Goal: Task Accomplishment & Management: Manage account settings

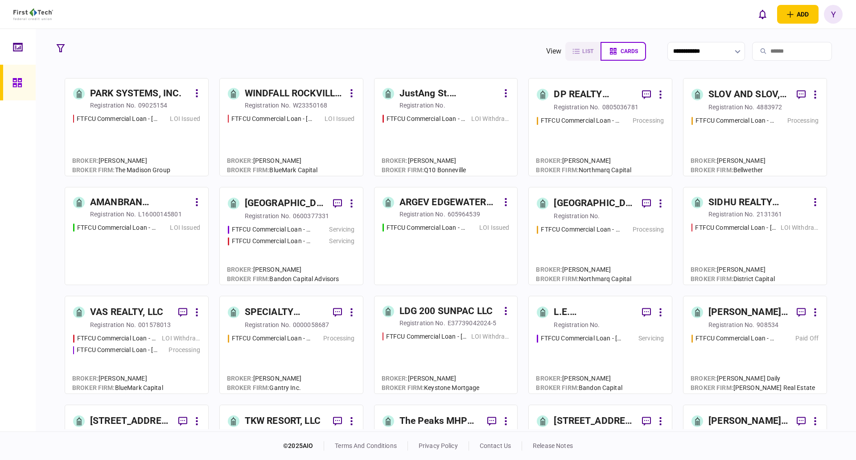
click at [763, 49] on input "search" at bounding box center [792, 51] width 80 height 19
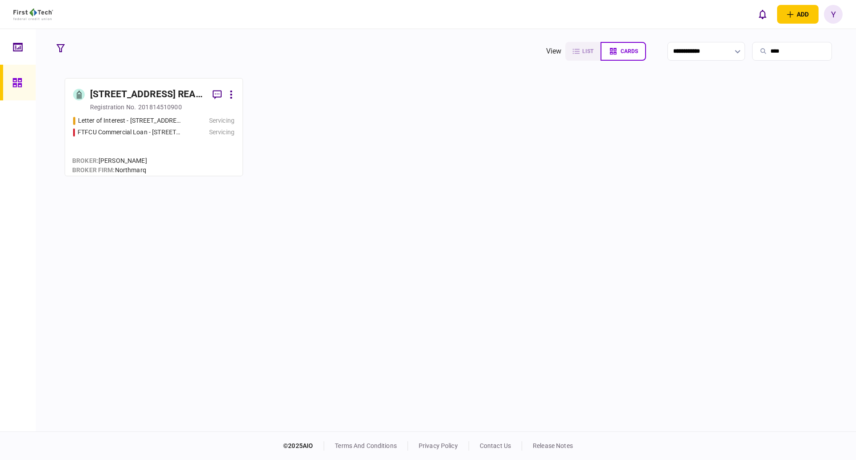
type input "****"
click at [148, 103] on div "201814510900" at bounding box center [160, 107] width 44 height 9
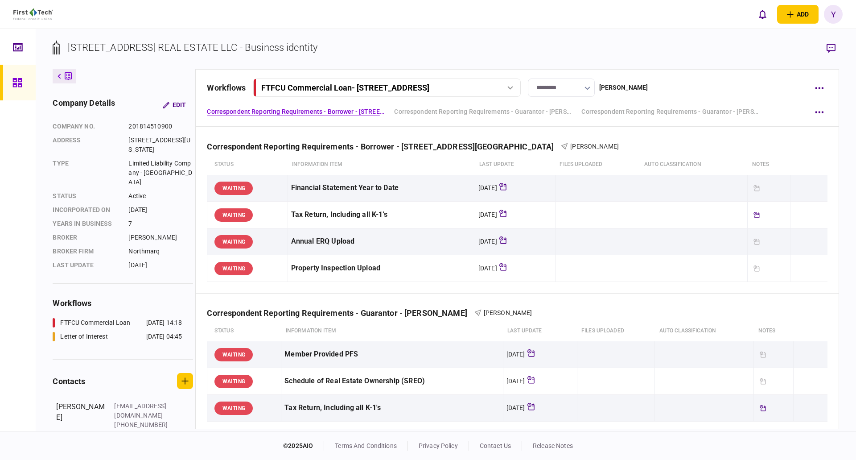
click at [30, 80] on link at bounding box center [18, 83] width 36 height 36
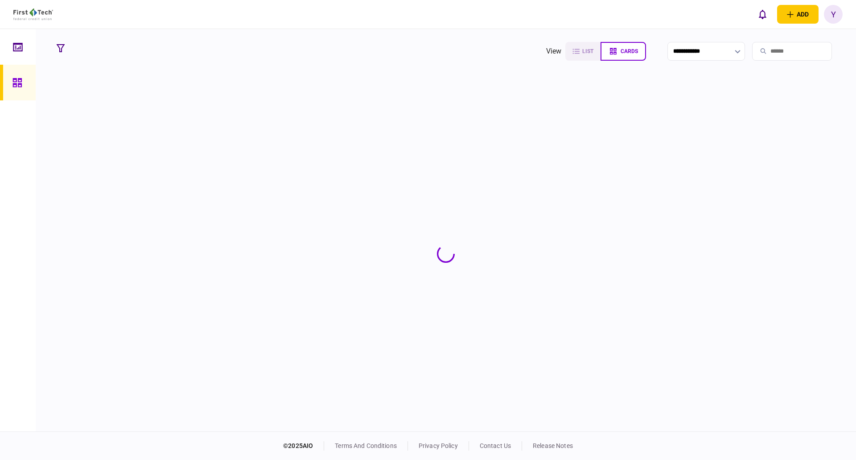
click at [781, 49] on input "search" at bounding box center [792, 51] width 80 height 19
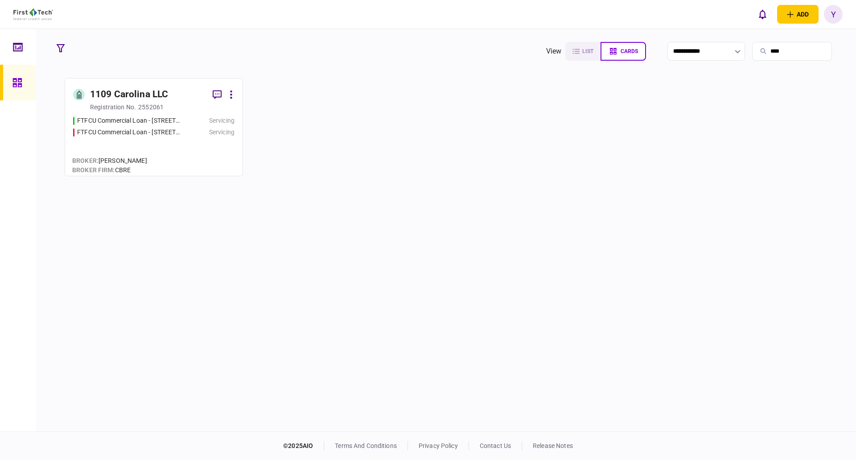
type input "****"
click at [137, 95] on div "1109 Carolina LLC" at bounding box center [129, 94] width 78 height 14
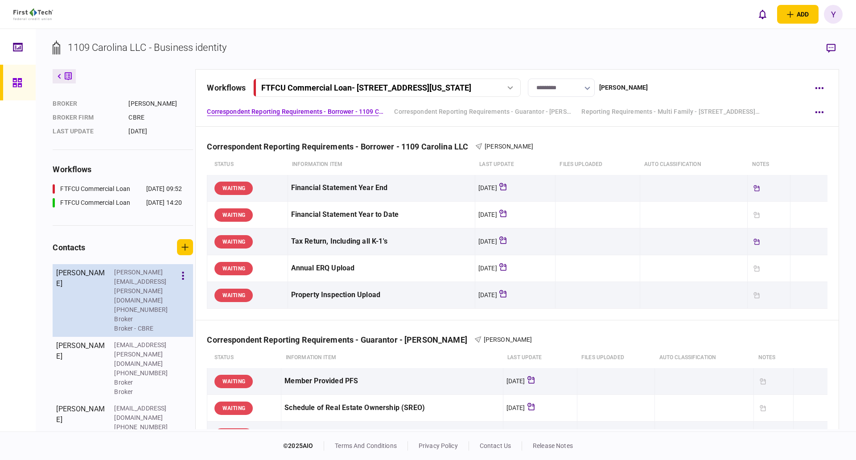
click at [128, 314] on div "Broker" at bounding box center [143, 318] width 58 height 9
click at [183, 280] on icon "button" at bounding box center [183, 276] width 2 height 8
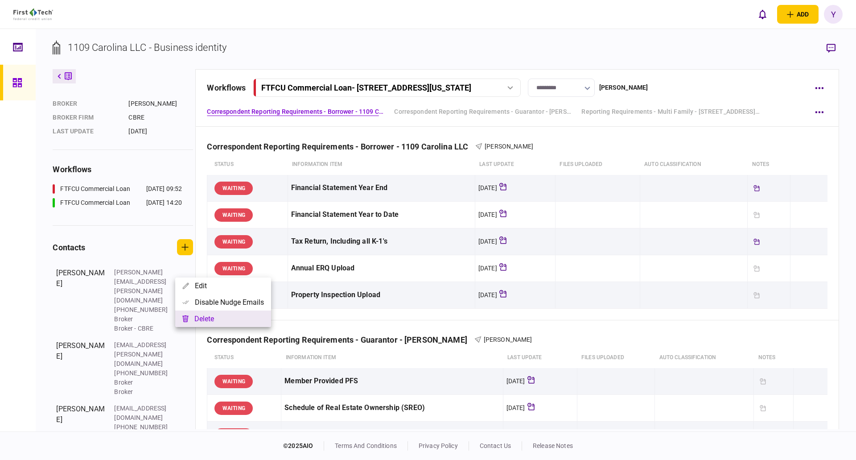
click at [210, 315] on button "delete" at bounding box center [223, 318] width 96 height 16
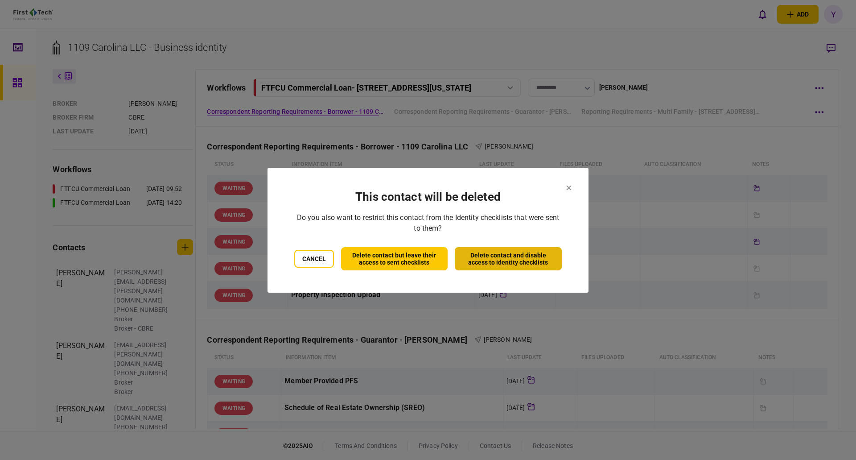
click at [509, 265] on button "Delete contact and disable access to identity checklists" at bounding box center [508, 258] width 107 height 23
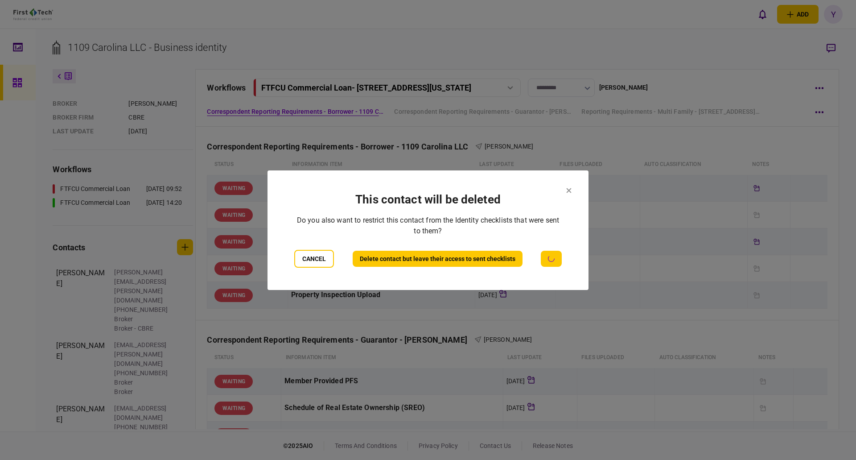
scroll to position [69, 0]
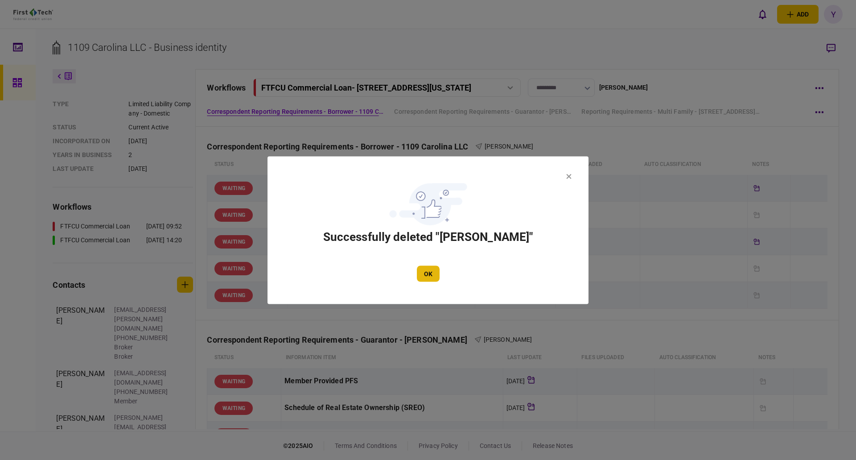
click at [422, 276] on button "OK" at bounding box center [428, 273] width 23 height 16
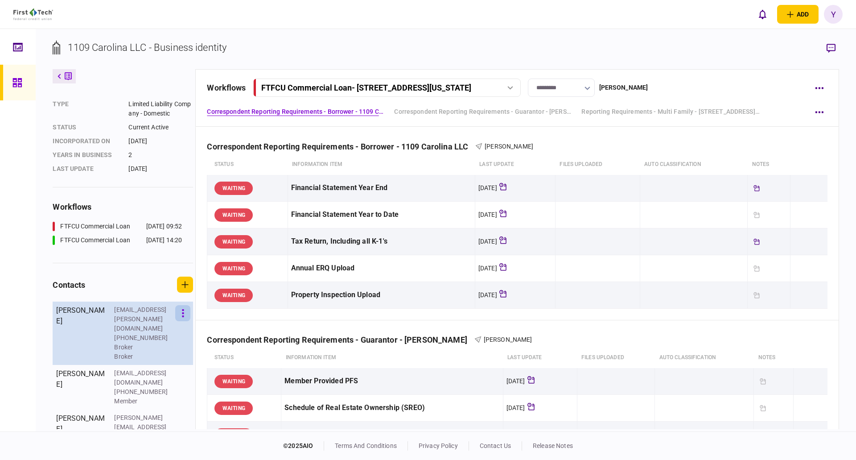
click at [178, 321] on button "button" at bounding box center [182, 313] width 15 height 16
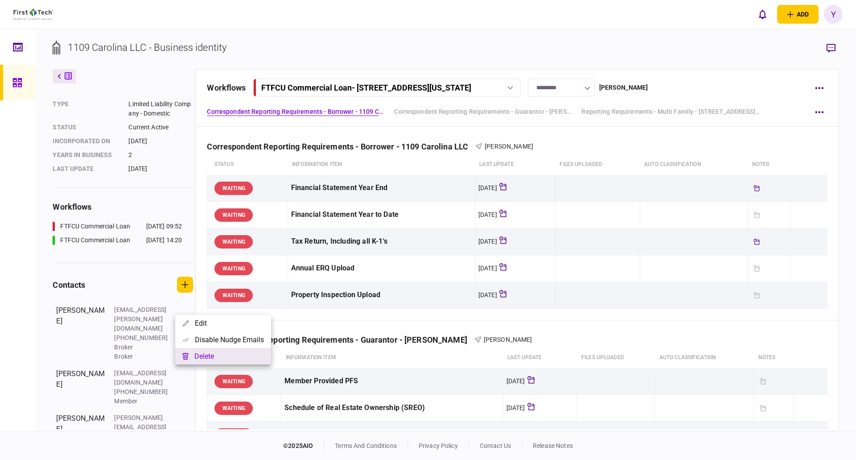
click at [223, 354] on button "delete" at bounding box center [223, 356] width 96 height 16
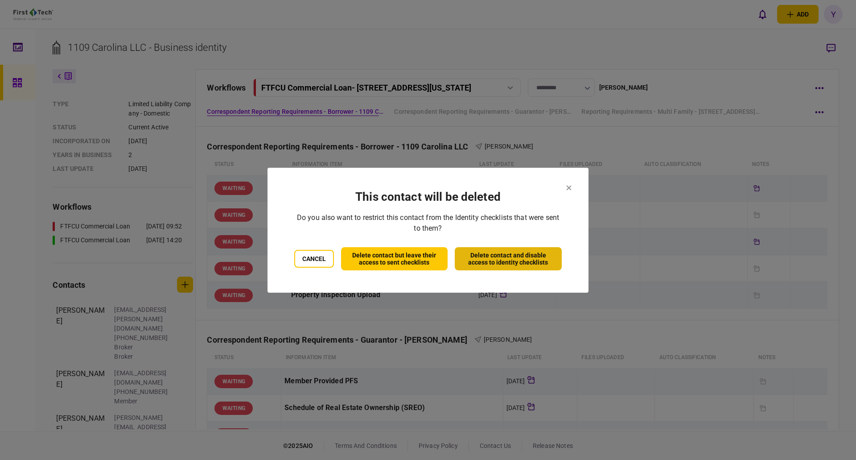
click at [482, 254] on button "Delete contact and disable access to identity checklists" at bounding box center [508, 258] width 107 height 23
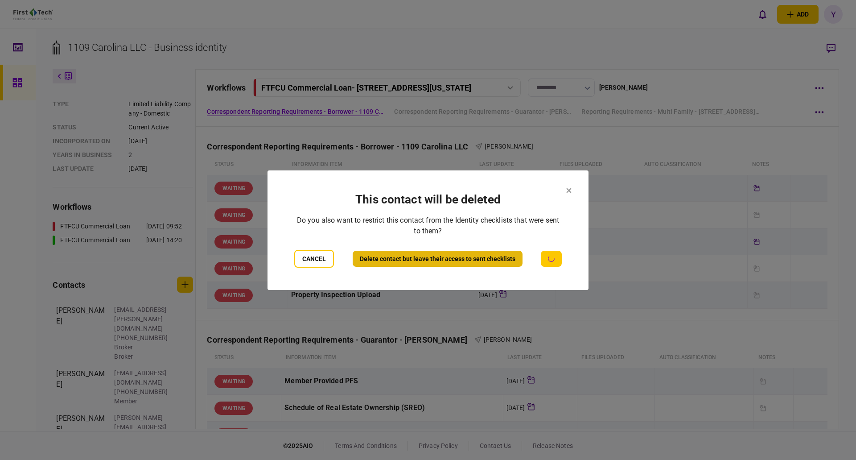
scroll to position [24, 0]
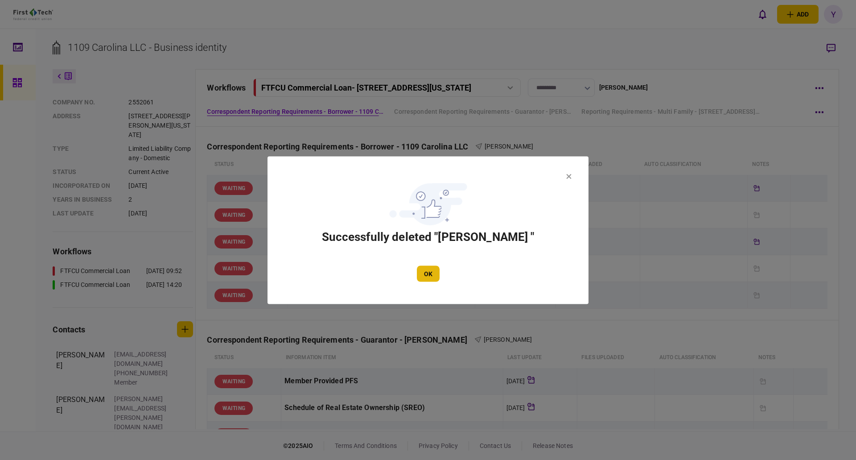
click at [424, 276] on button "OK" at bounding box center [428, 273] width 23 height 16
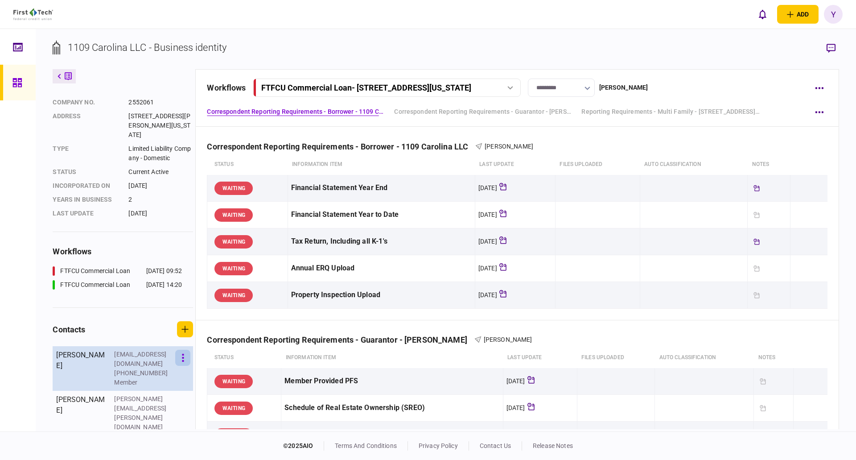
click at [184, 366] on button "button" at bounding box center [182, 358] width 15 height 16
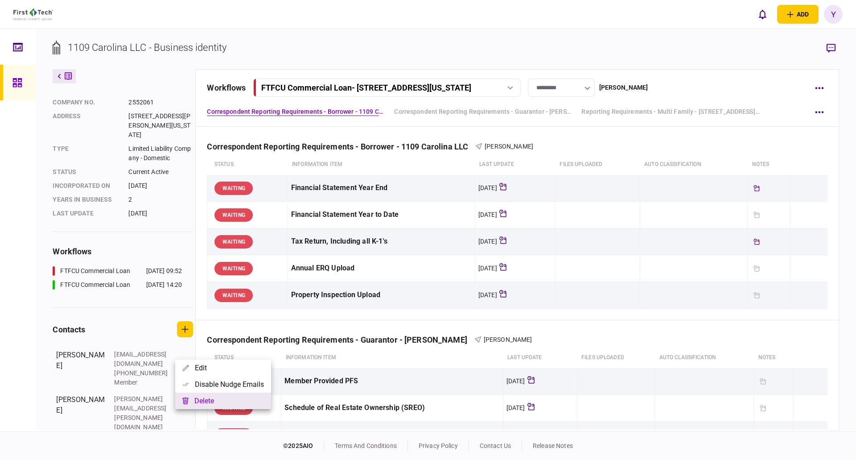
click at [240, 398] on button "delete" at bounding box center [223, 400] width 96 height 16
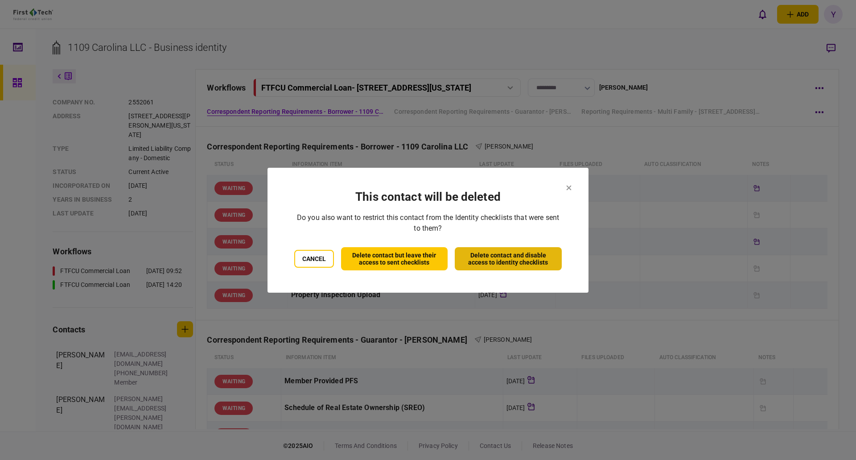
click at [508, 256] on button "Delete contact and disable access to identity checklists" at bounding box center [508, 258] width 107 height 23
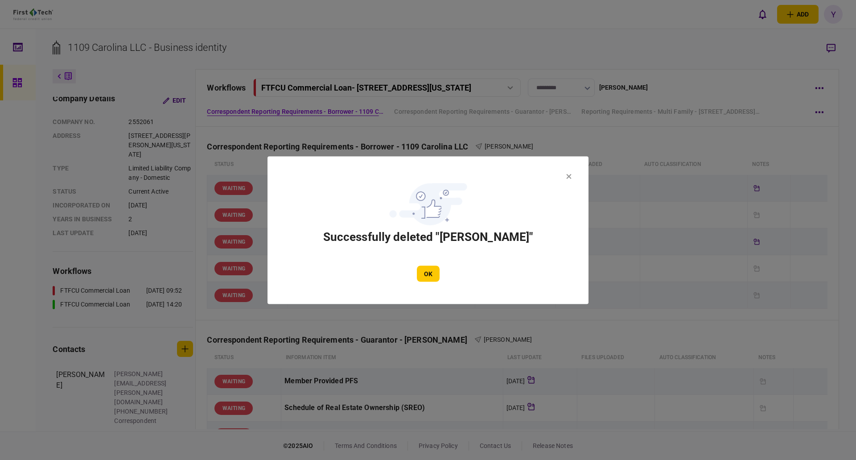
scroll to position [0, 0]
click at [433, 275] on button "OK" at bounding box center [428, 273] width 23 height 16
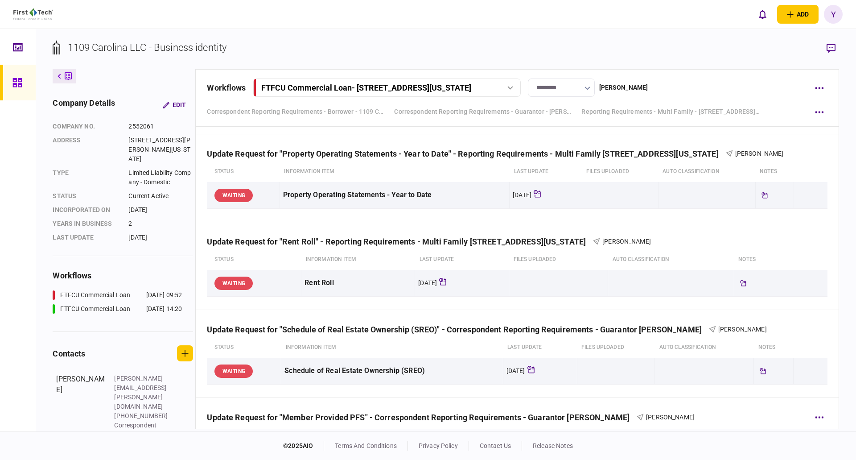
scroll to position [713, 0]
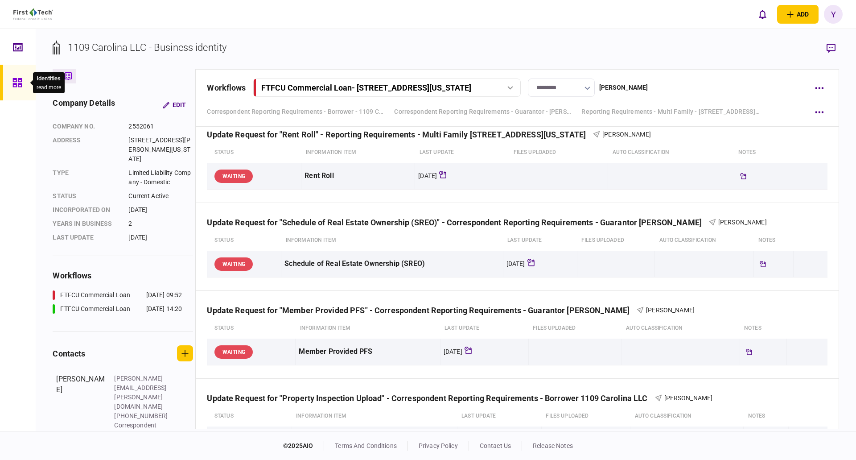
click at [18, 79] on icon at bounding box center [16, 82] width 9 height 9
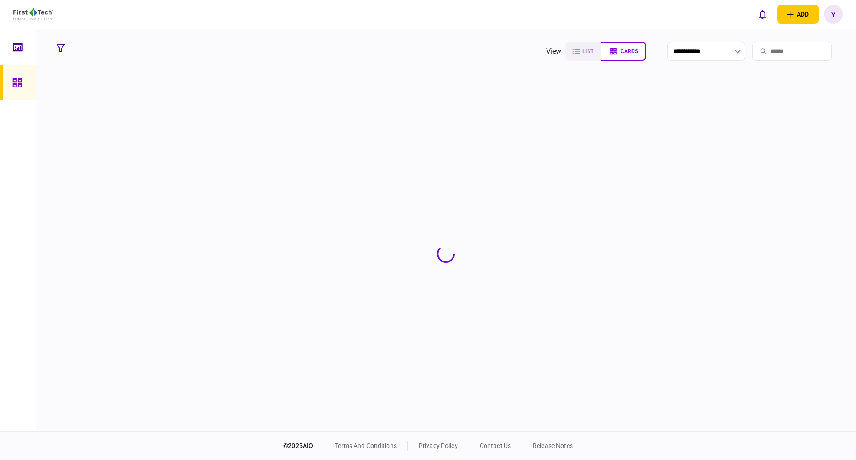
click at [777, 46] on input "search" at bounding box center [792, 51] width 80 height 19
type input "********"
click at [179, 114] on section at bounding box center [446, 253] width 786 height 351
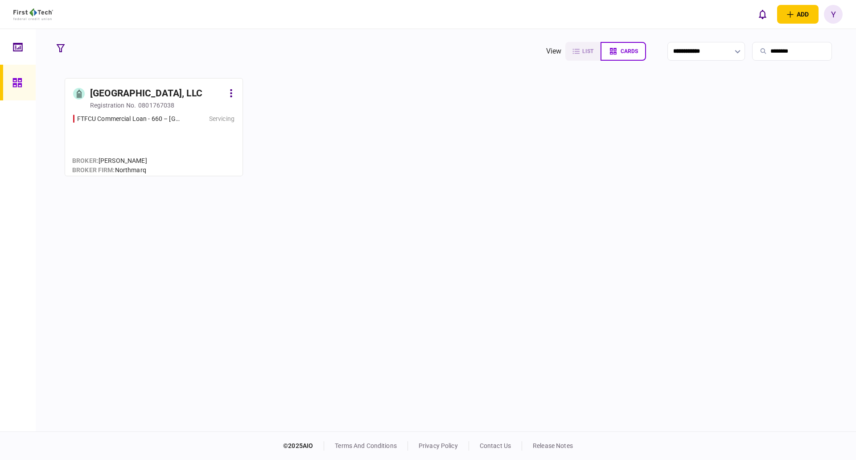
click at [174, 92] on div "[GEOGRAPHIC_DATA], LLC" at bounding box center [146, 93] width 112 height 14
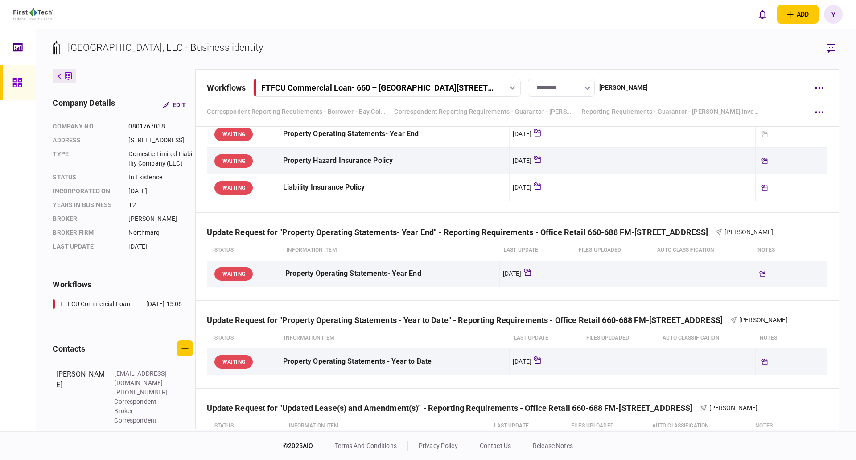
scroll to position [543, 0]
